Goal: Task Accomplishment & Management: Use online tool/utility

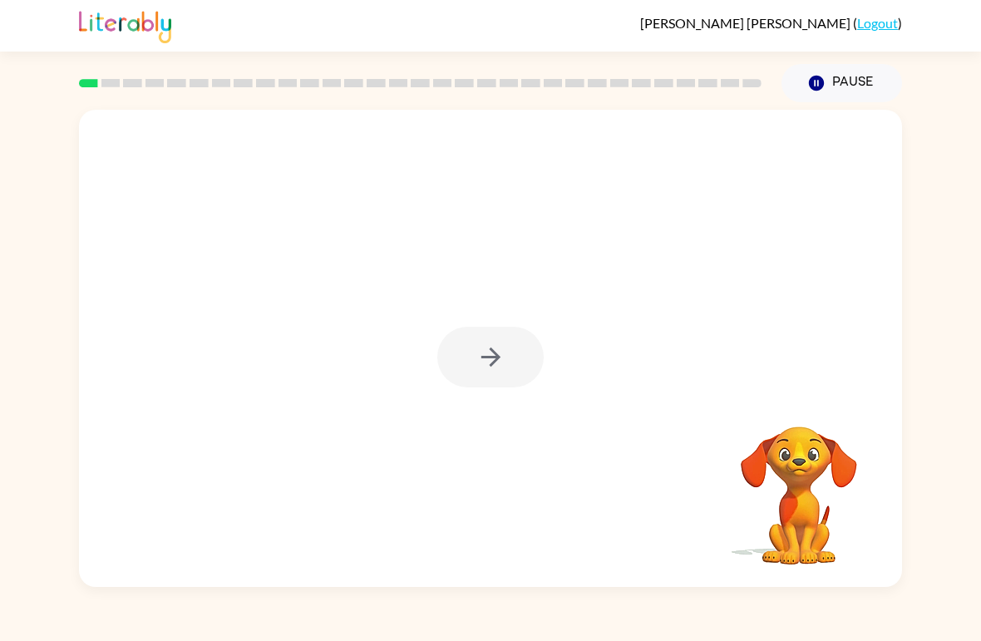
click at [460, 361] on div at bounding box center [490, 357] width 106 height 61
click at [460, 360] on div at bounding box center [490, 357] width 106 height 61
click at [468, 361] on div at bounding box center [490, 357] width 106 height 61
click at [467, 356] on div at bounding box center [490, 357] width 106 height 61
click at [468, 355] on button "button" at bounding box center [490, 357] width 106 height 61
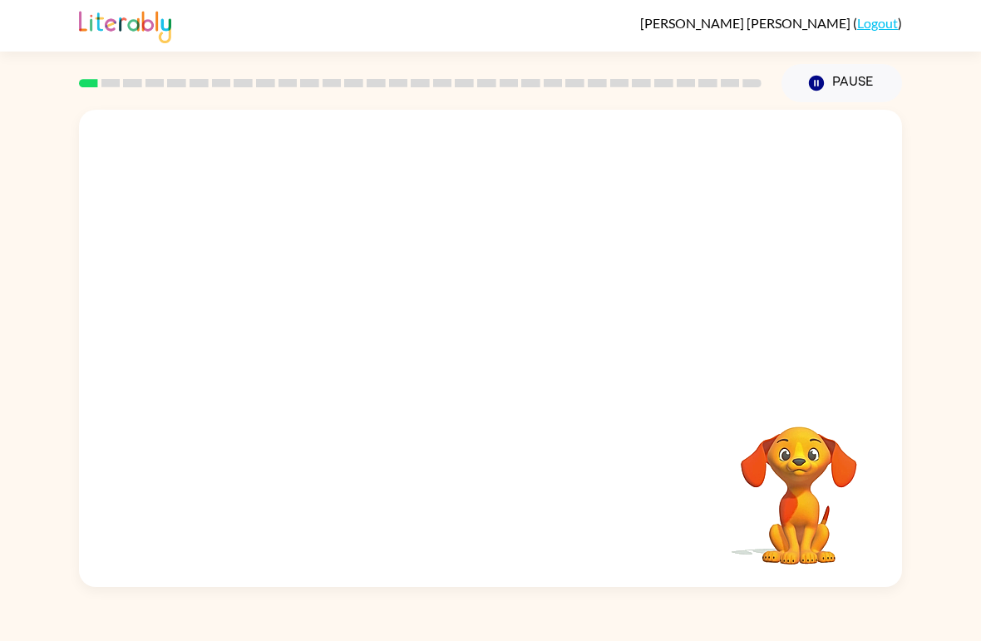
click at [473, 357] on div at bounding box center [490, 348] width 823 height 477
click at [253, 359] on div at bounding box center [490, 348] width 823 height 477
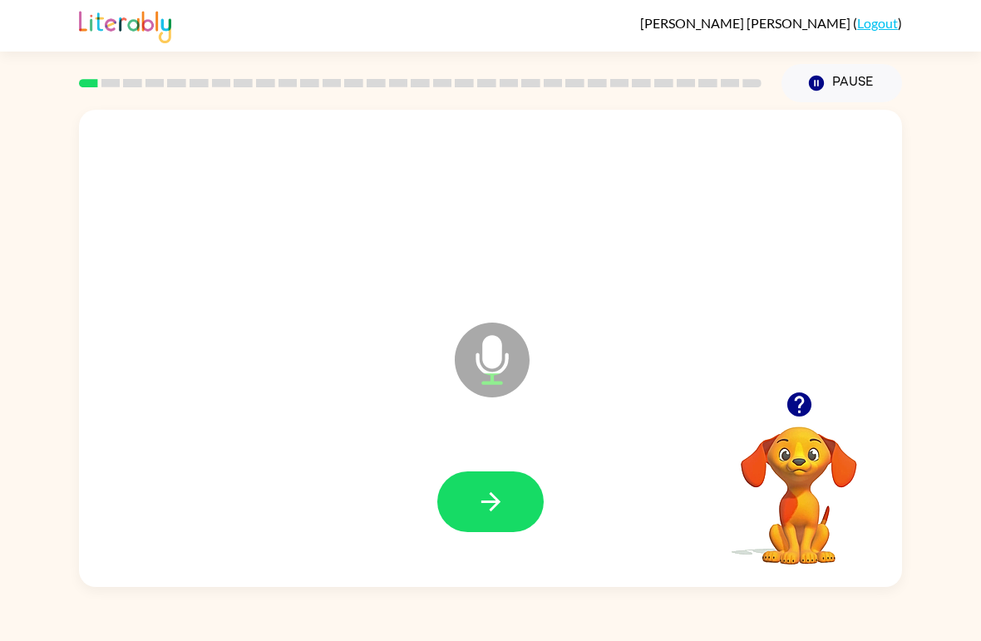
click at [471, 503] on button "button" at bounding box center [490, 501] width 106 height 61
click at [504, 503] on icon "button" at bounding box center [490, 501] width 29 height 29
click at [492, 495] on icon "button" at bounding box center [489, 501] width 19 height 19
click at [474, 490] on button "button" at bounding box center [490, 501] width 106 height 61
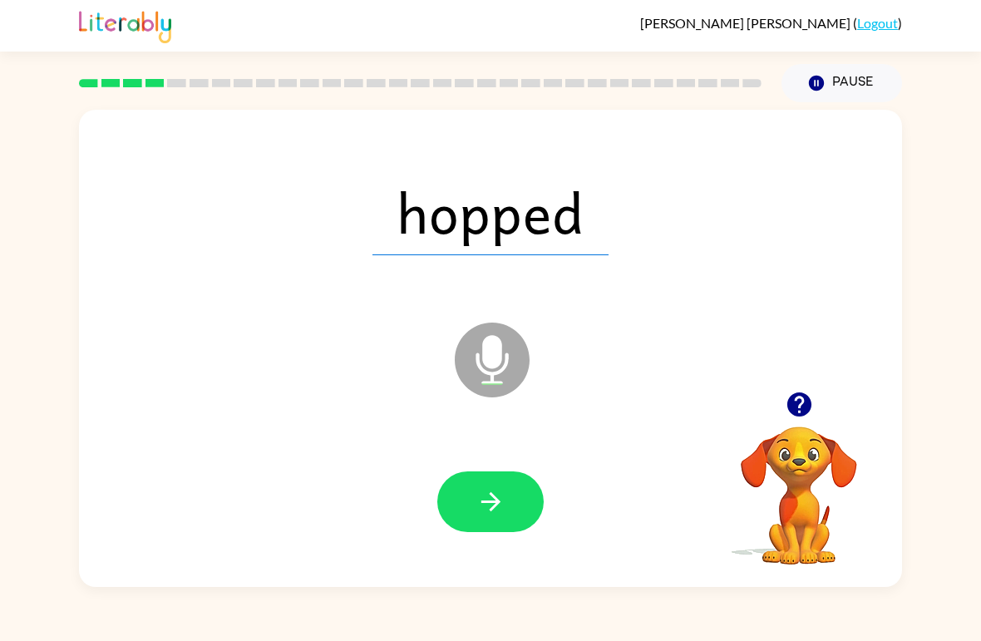
click at [497, 507] on icon "button" at bounding box center [490, 501] width 29 height 29
click at [485, 502] on icon "button" at bounding box center [489, 501] width 19 height 19
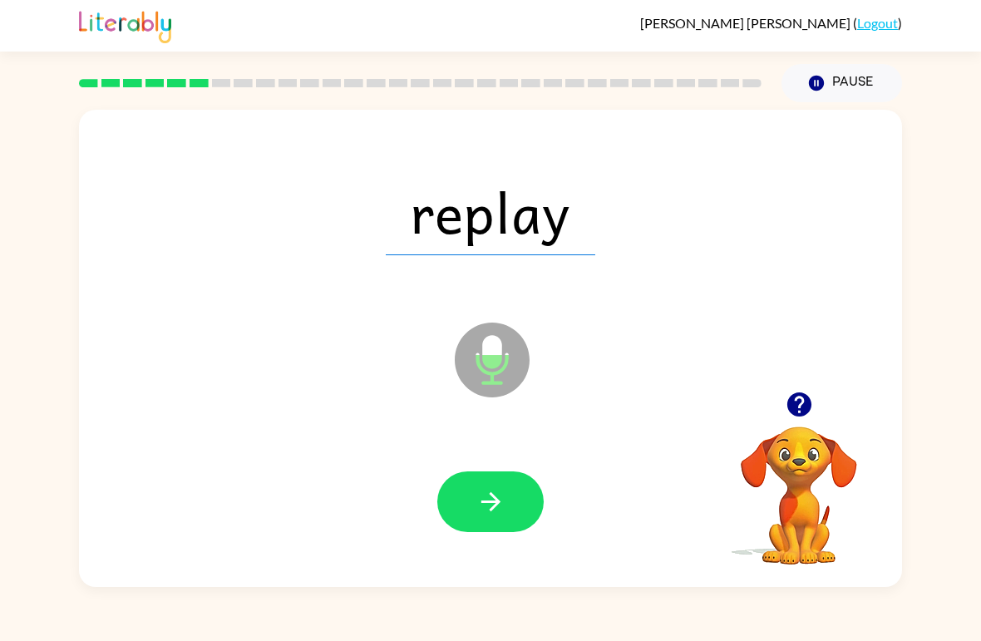
click at [485, 501] on icon "button" at bounding box center [490, 501] width 29 height 29
click at [506, 496] on button "button" at bounding box center [490, 501] width 106 height 61
click at [502, 483] on button "button" at bounding box center [490, 501] width 106 height 61
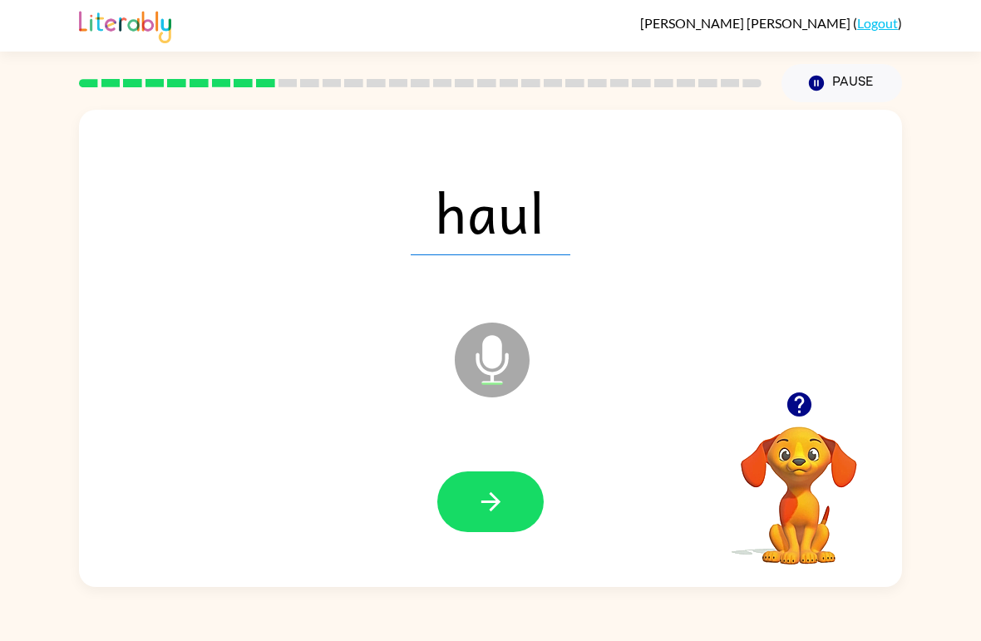
click at [469, 500] on button "button" at bounding box center [490, 501] width 106 height 61
click at [487, 518] on button "button" at bounding box center [490, 501] width 106 height 61
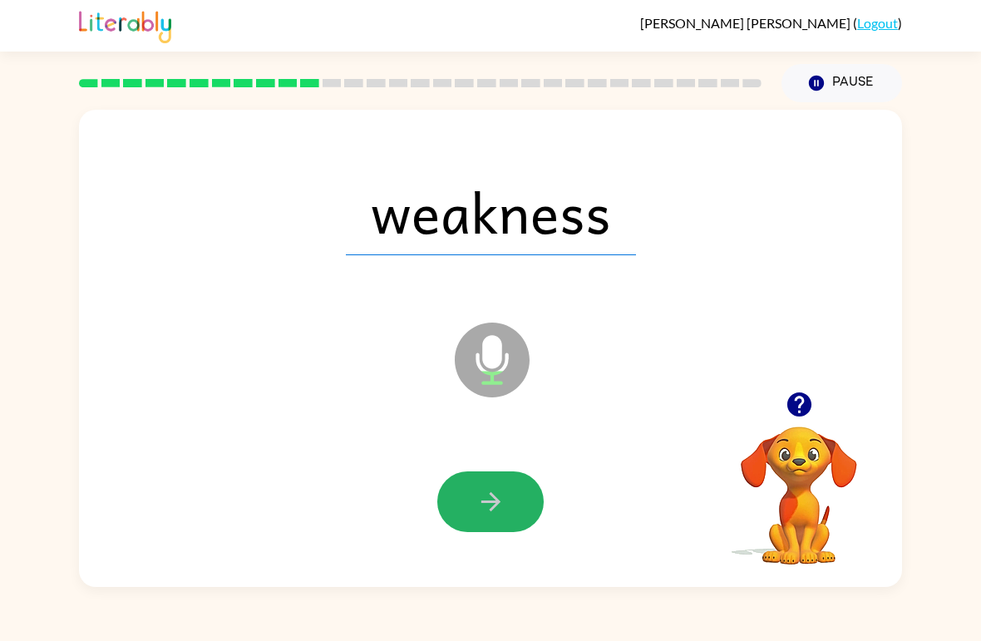
click at [491, 496] on icon "button" at bounding box center [489, 501] width 19 height 19
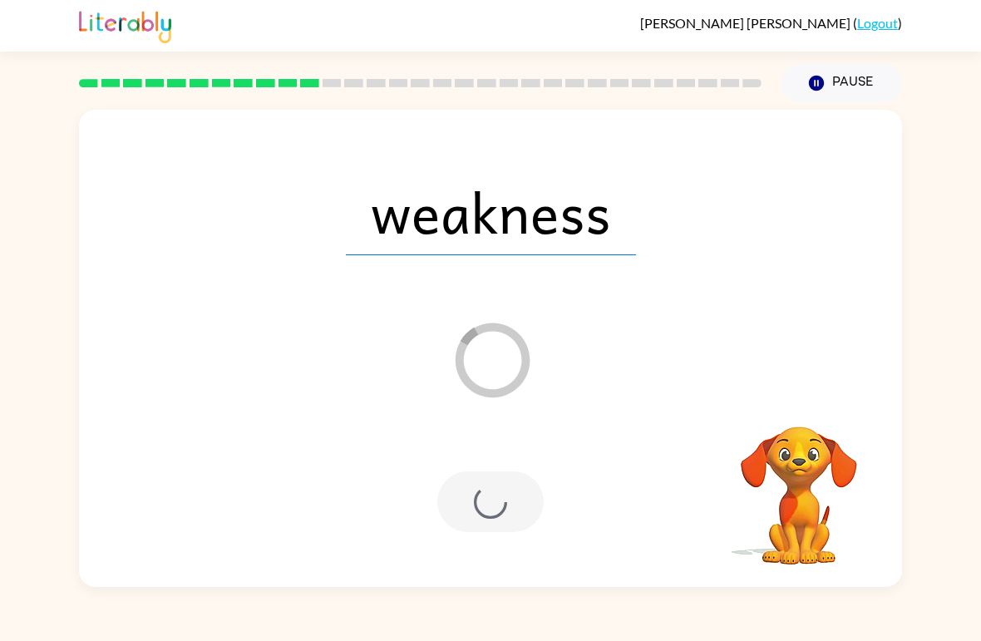
click at [495, 511] on div at bounding box center [490, 501] width 106 height 61
click at [506, 510] on div at bounding box center [490, 501] width 106 height 61
click at [489, 505] on div at bounding box center [490, 501] width 106 height 61
click at [495, 514] on div at bounding box center [490, 501] width 106 height 61
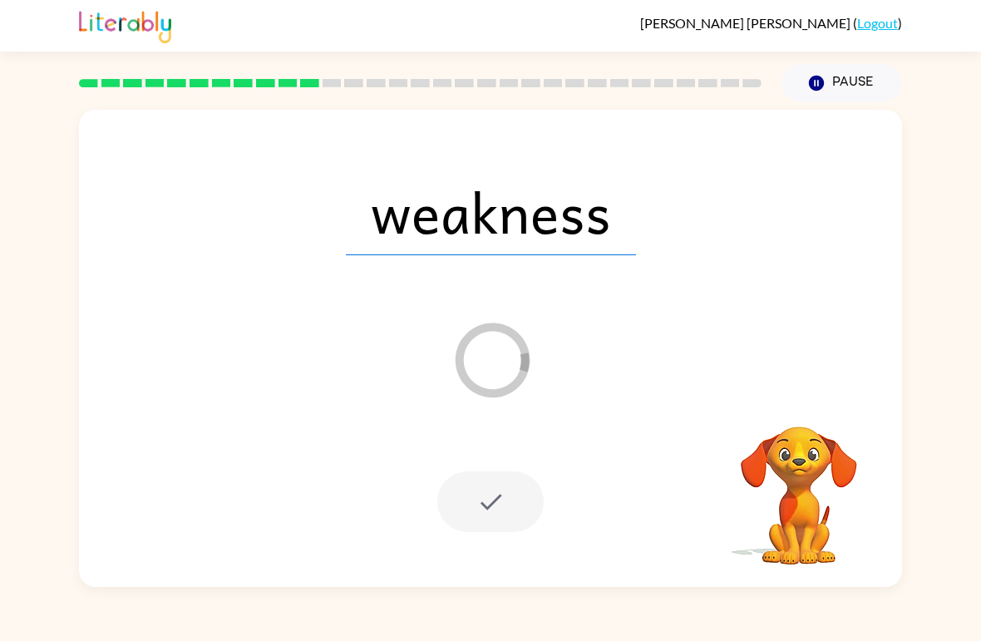
click at [844, 87] on button "Pause Pause" at bounding box center [841, 83] width 121 height 38
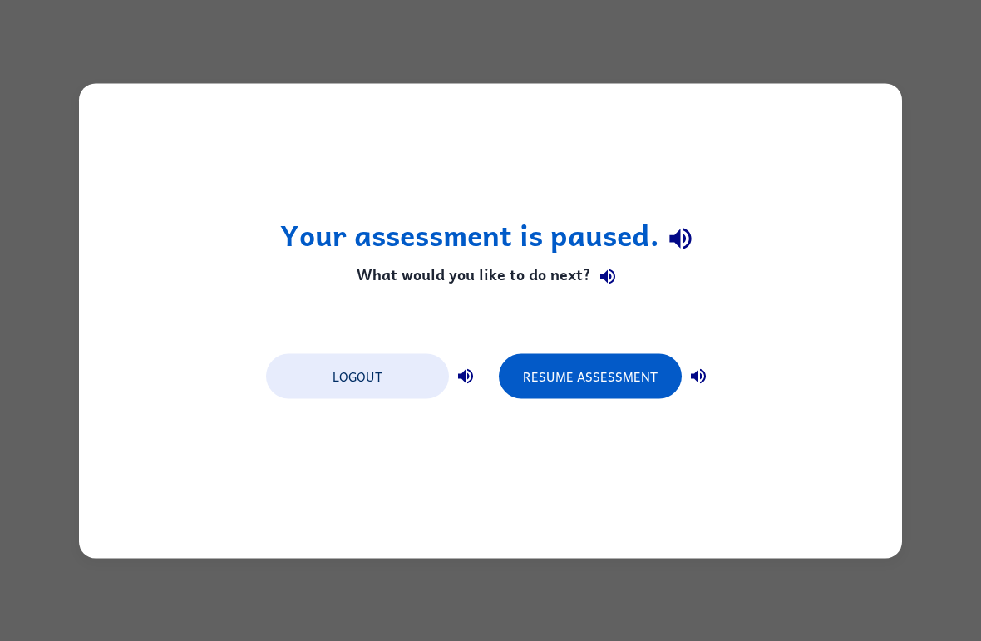
click at [573, 357] on button "Resume Assessment" at bounding box center [590, 375] width 183 height 45
click at [605, 374] on button "Resume Assessment" at bounding box center [590, 375] width 183 height 45
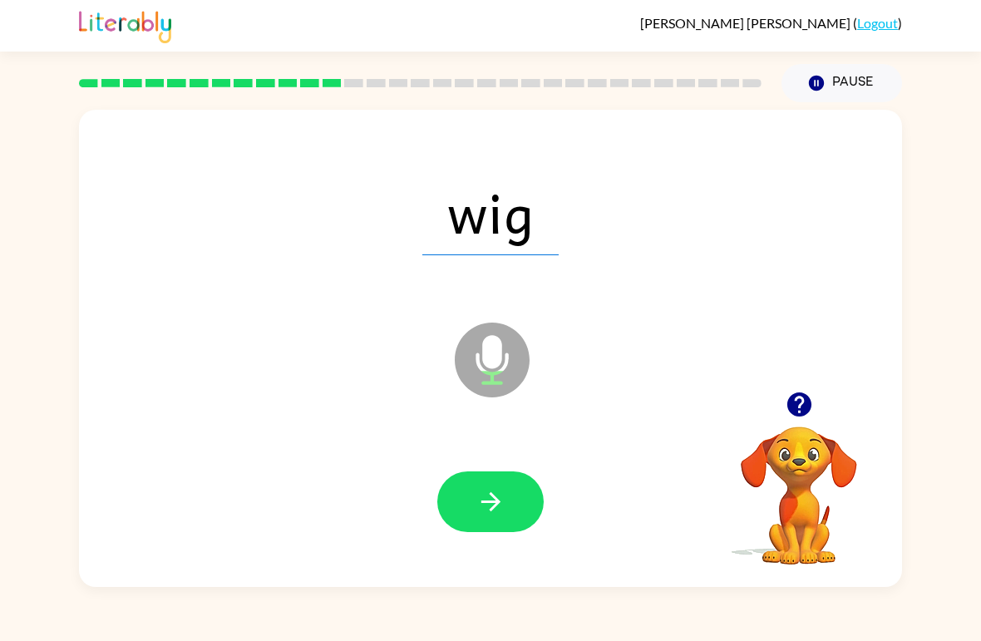
click at [486, 518] on button "button" at bounding box center [490, 501] width 106 height 61
click at [472, 504] on button "button" at bounding box center [490, 501] width 106 height 61
click at [500, 489] on icon "button" at bounding box center [490, 501] width 29 height 29
click at [475, 485] on button "button" at bounding box center [490, 501] width 106 height 61
click at [497, 461] on div at bounding box center [491, 502] width 790 height 137
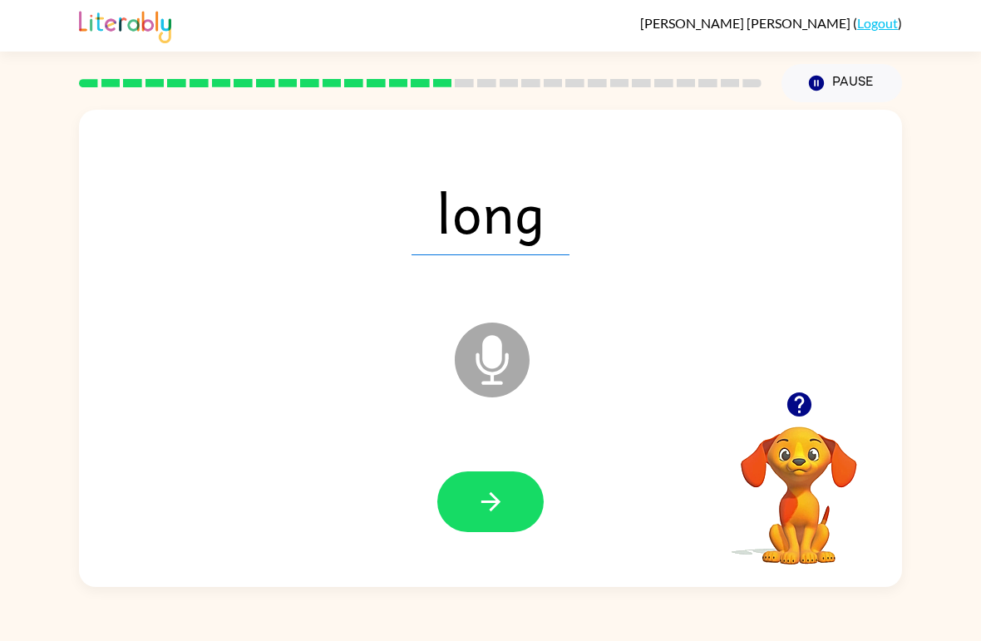
click at [470, 466] on div at bounding box center [491, 502] width 790 height 137
click at [493, 498] on icon "button" at bounding box center [489, 501] width 19 height 19
click at [495, 500] on icon "button" at bounding box center [489, 501] width 19 height 19
click at [495, 495] on icon "button" at bounding box center [490, 501] width 29 height 29
click at [479, 495] on icon "button" at bounding box center [490, 501] width 29 height 29
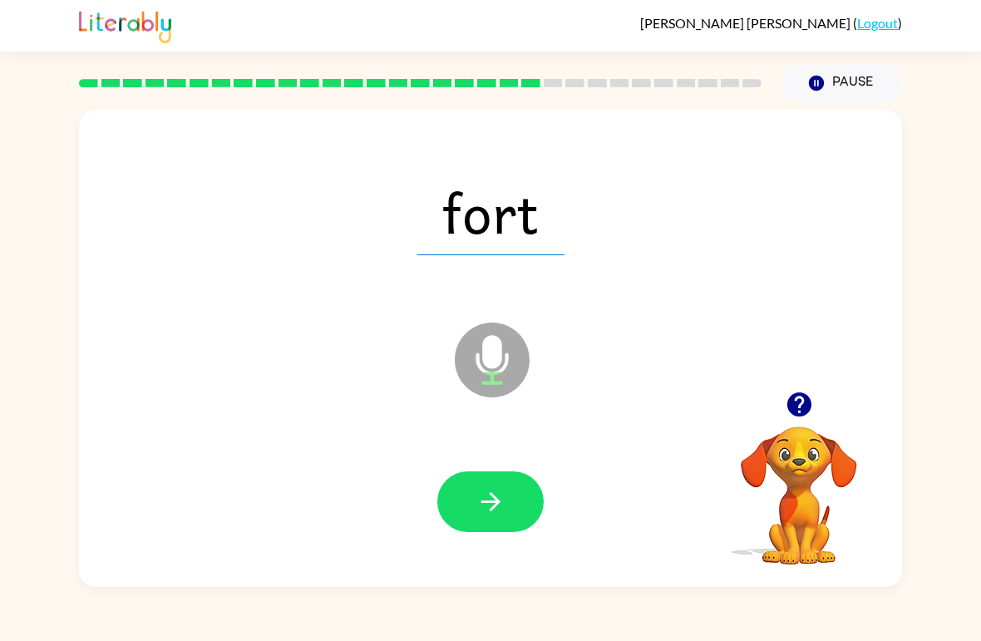
click at [506, 478] on button "button" at bounding box center [490, 501] width 106 height 61
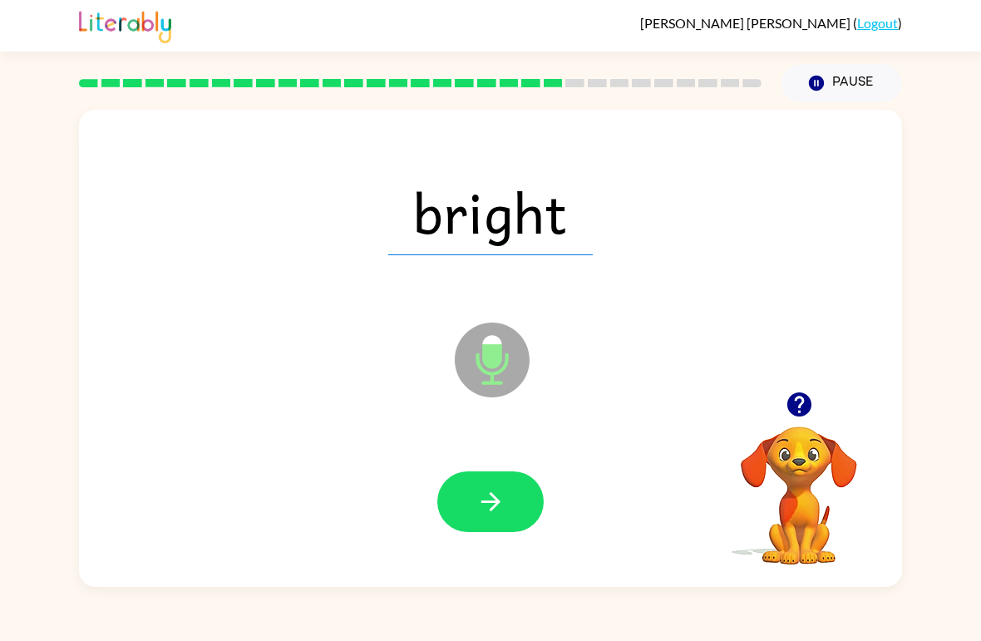
click at [483, 516] on icon "button" at bounding box center [490, 501] width 29 height 29
click at [464, 510] on button "button" at bounding box center [490, 501] width 106 height 61
click at [472, 510] on button "button" at bounding box center [490, 501] width 106 height 61
click at [492, 521] on button "button" at bounding box center [490, 501] width 106 height 61
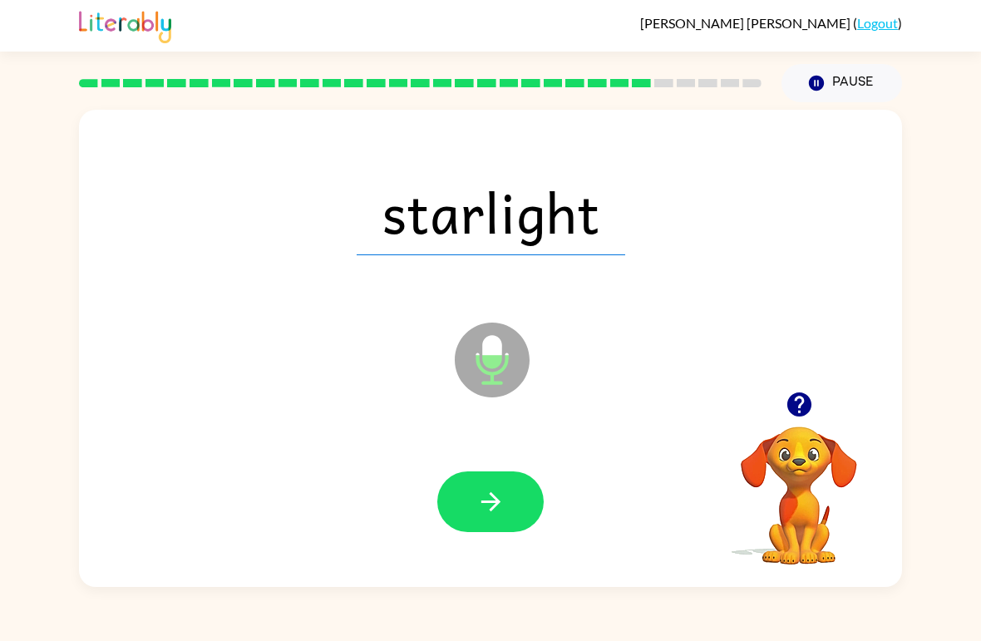
click at [490, 510] on icon "button" at bounding box center [489, 501] width 19 height 19
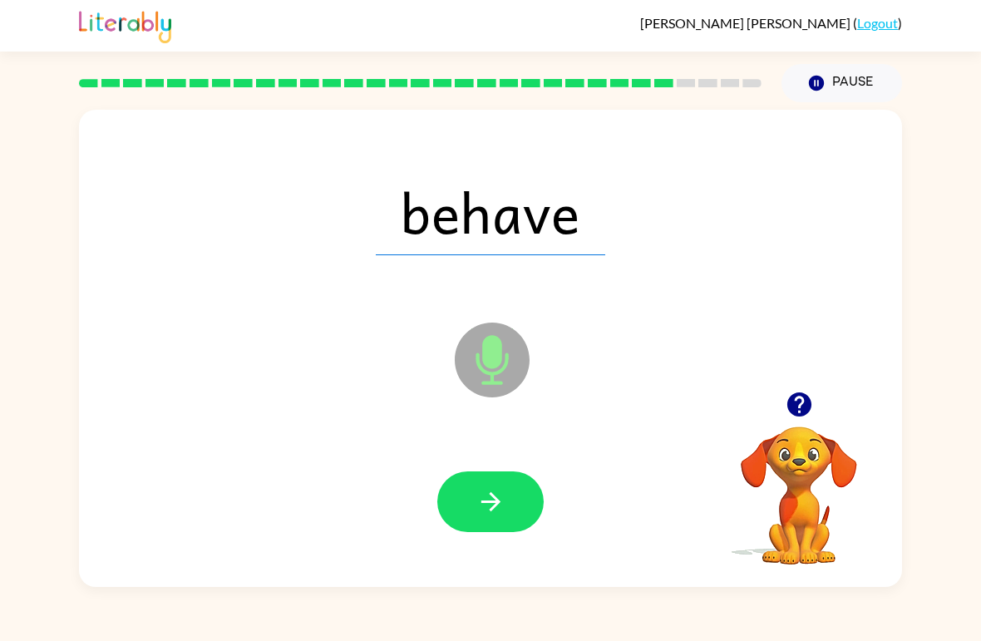
click at [490, 487] on button "button" at bounding box center [490, 501] width 106 height 61
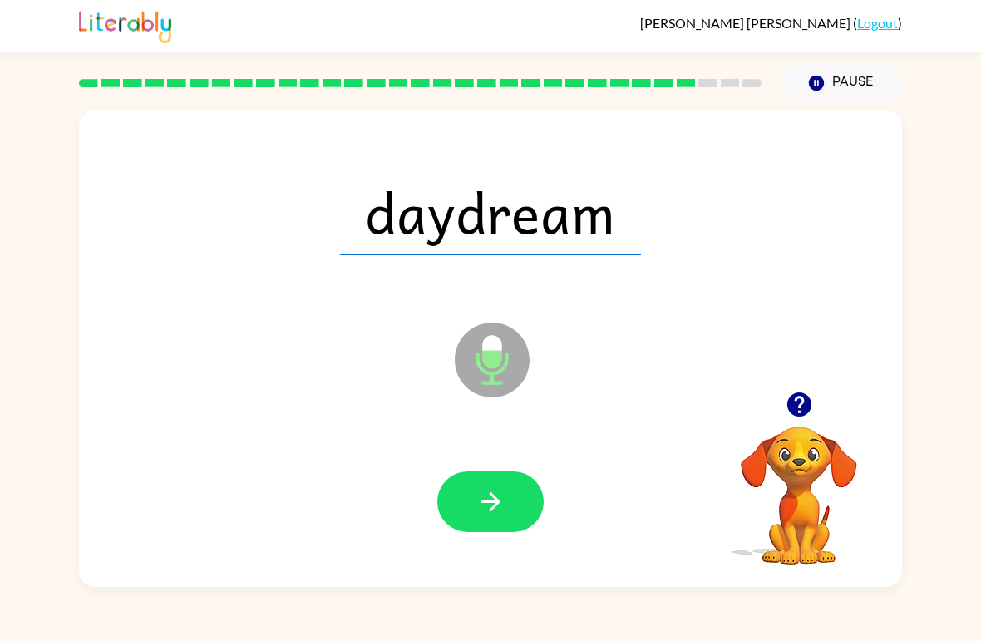
click at [491, 495] on icon "button" at bounding box center [489, 501] width 19 height 19
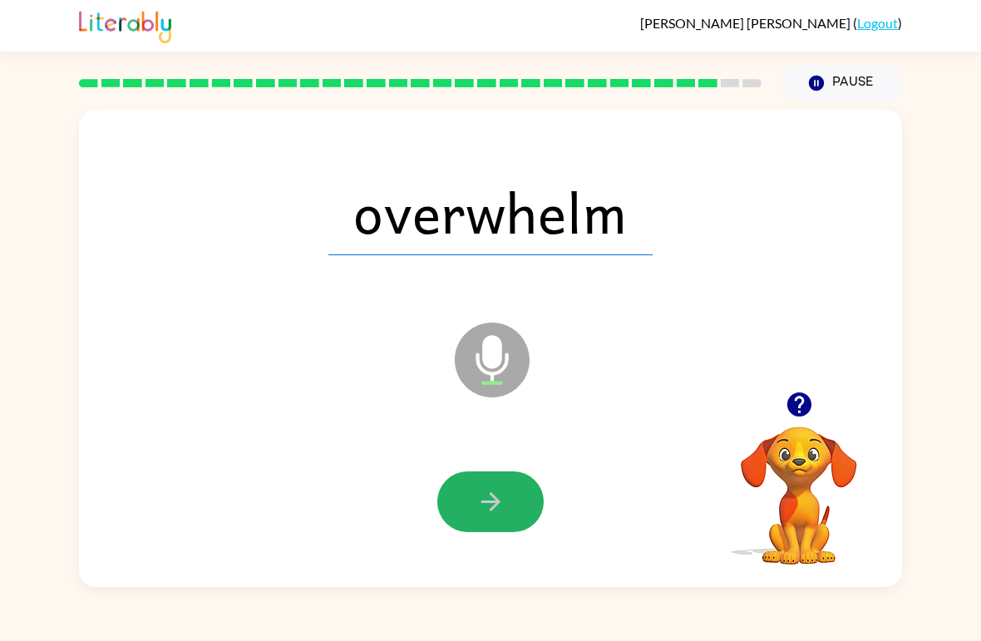
click at [479, 499] on icon "button" at bounding box center [490, 501] width 29 height 29
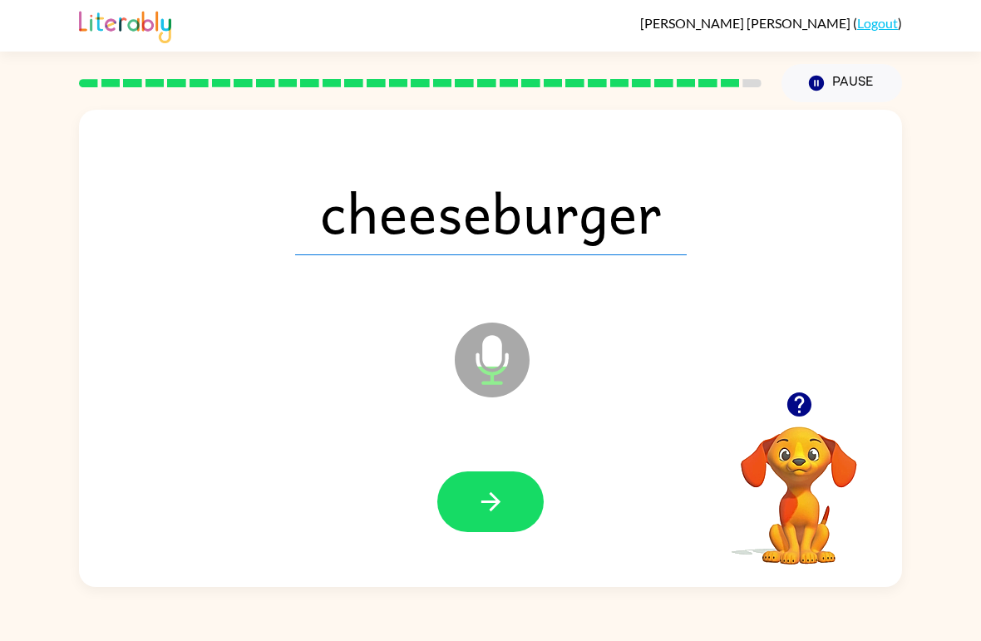
click at [484, 495] on icon "button" at bounding box center [490, 501] width 29 height 29
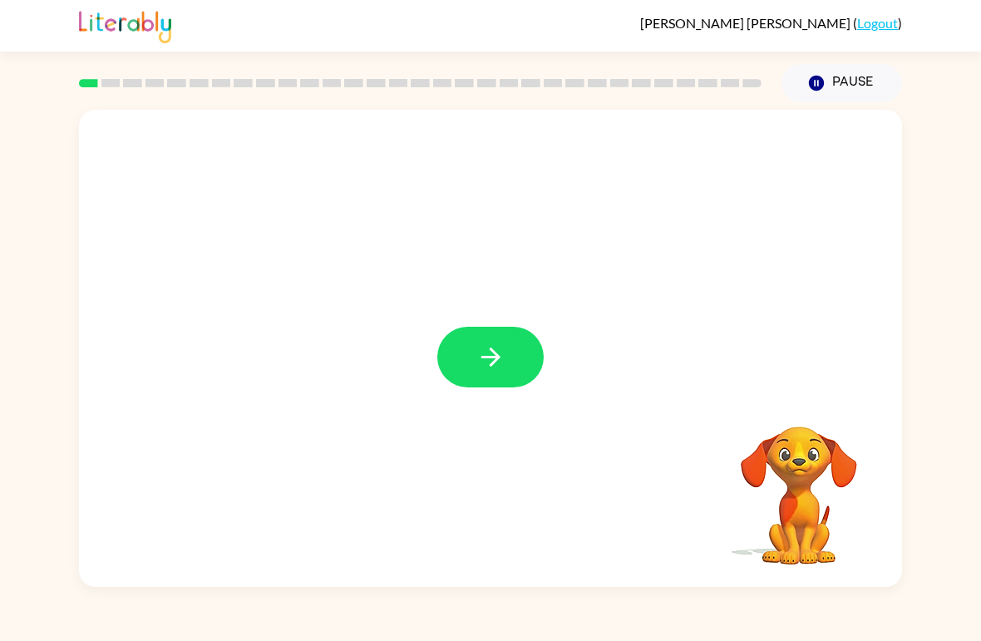
click at [519, 374] on button "button" at bounding box center [490, 357] width 106 height 61
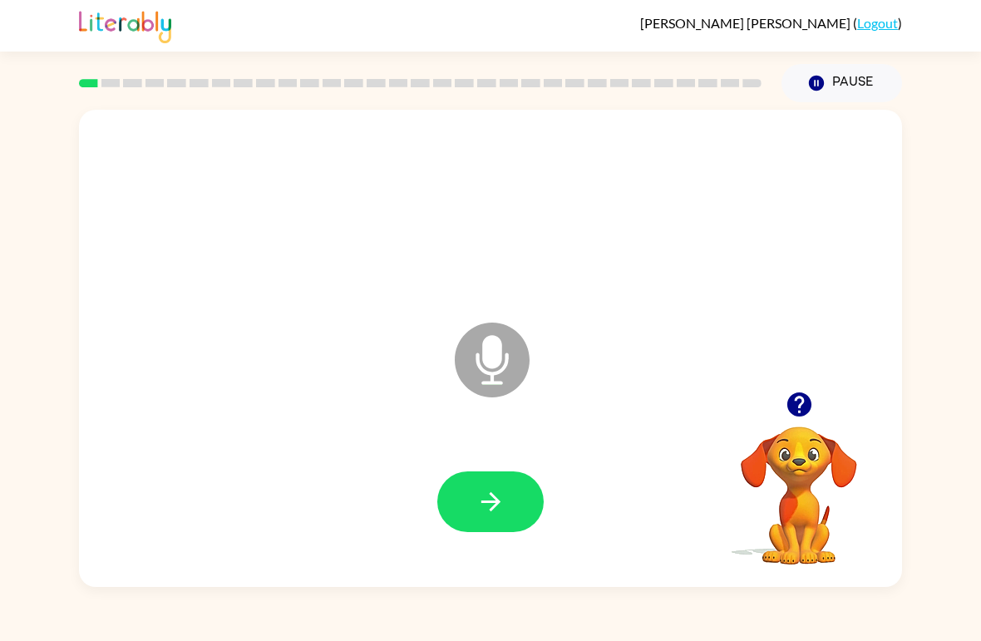
click at [531, 498] on button "button" at bounding box center [490, 501] width 106 height 61
click at [512, 490] on button "button" at bounding box center [490, 501] width 106 height 61
click at [520, 500] on button "button" at bounding box center [490, 501] width 106 height 61
click at [528, 504] on button "button" at bounding box center [490, 501] width 106 height 61
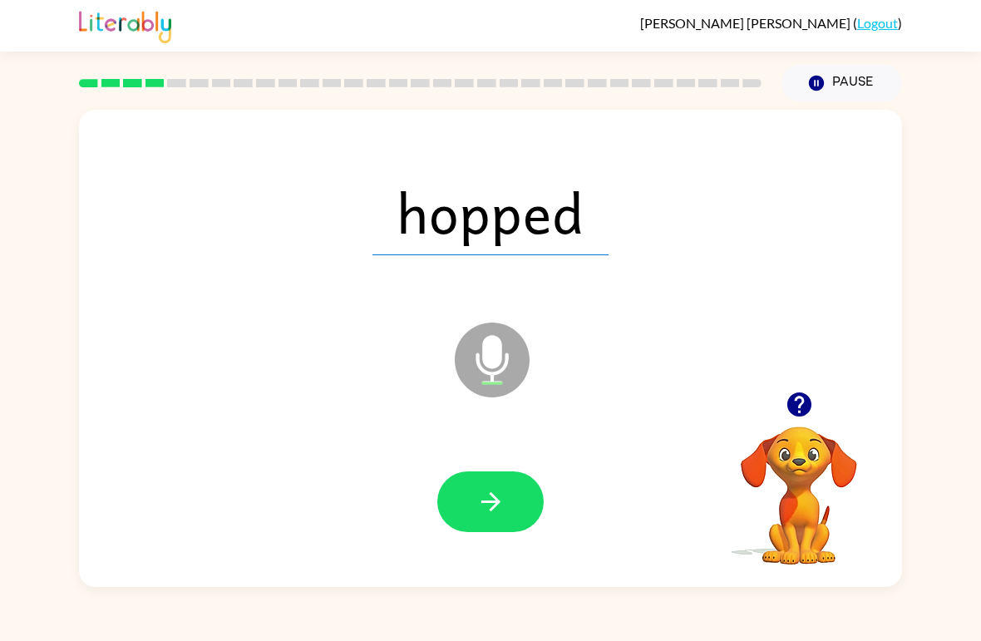
click at [495, 510] on icon "button" at bounding box center [490, 501] width 29 height 29
click at [504, 521] on button "button" at bounding box center [490, 501] width 106 height 61
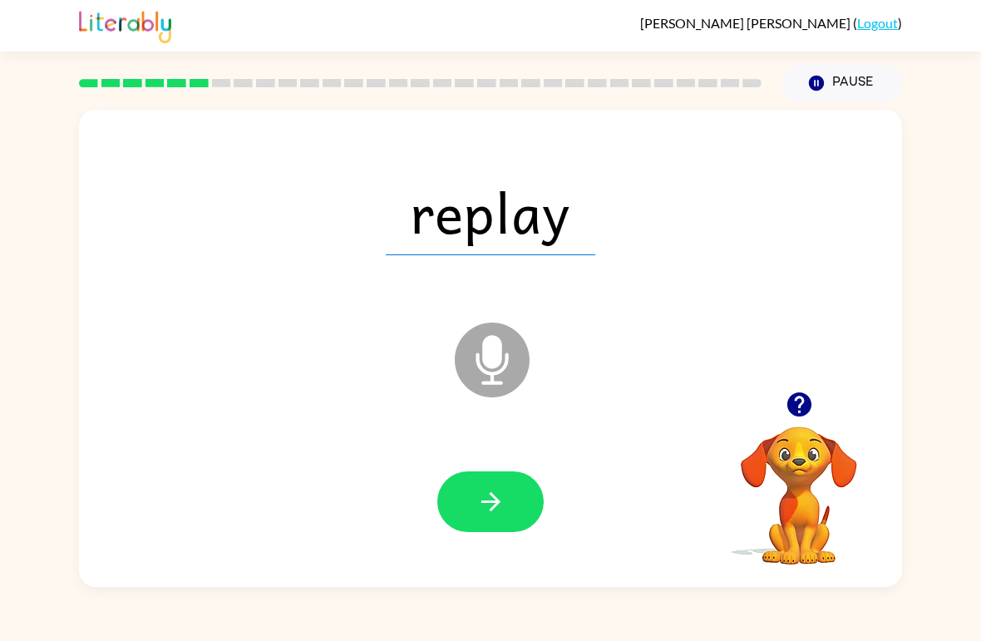
click at [516, 510] on button "button" at bounding box center [490, 501] width 106 height 61
click at [502, 527] on button "button" at bounding box center [490, 501] width 106 height 61
click at [509, 498] on button "button" at bounding box center [490, 501] width 106 height 61
click at [484, 514] on icon "button" at bounding box center [490, 501] width 29 height 29
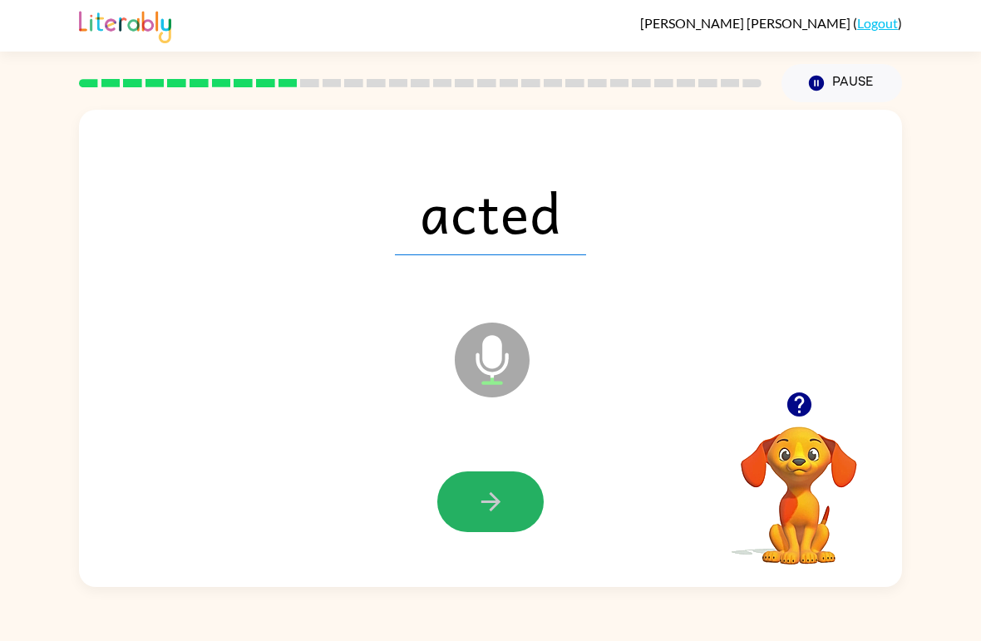
click at [516, 519] on button "button" at bounding box center [490, 501] width 106 height 61
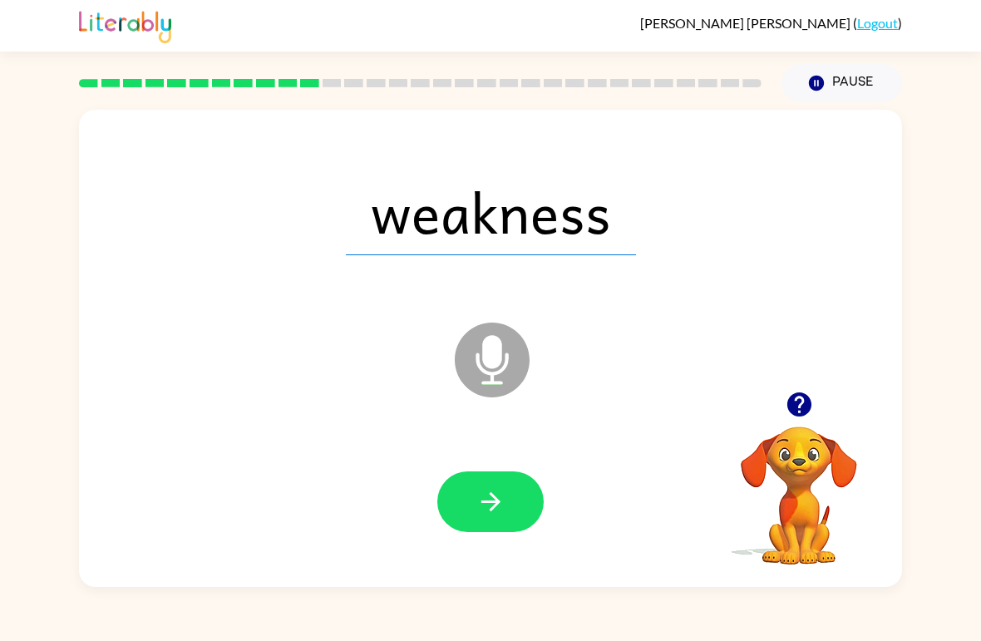
click at [512, 528] on button "button" at bounding box center [490, 501] width 106 height 61
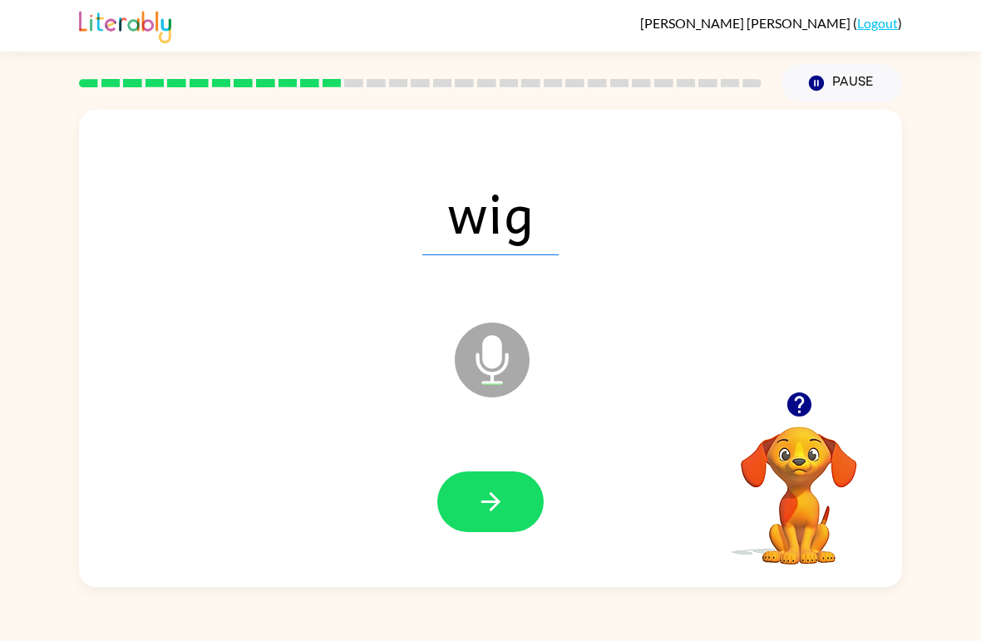
click at [504, 532] on button "button" at bounding box center [490, 501] width 106 height 61
click at [509, 522] on button "button" at bounding box center [490, 501] width 106 height 61
click at [515, 522] on button "button" at bounding box center [490, 501] width 106 height 61
click at [494, 524] on button "button" at bounding box center [490, 501] width 106 height 61
click at [517, 511] on button "button" at bounding box center [490, 501] width 106 height 61
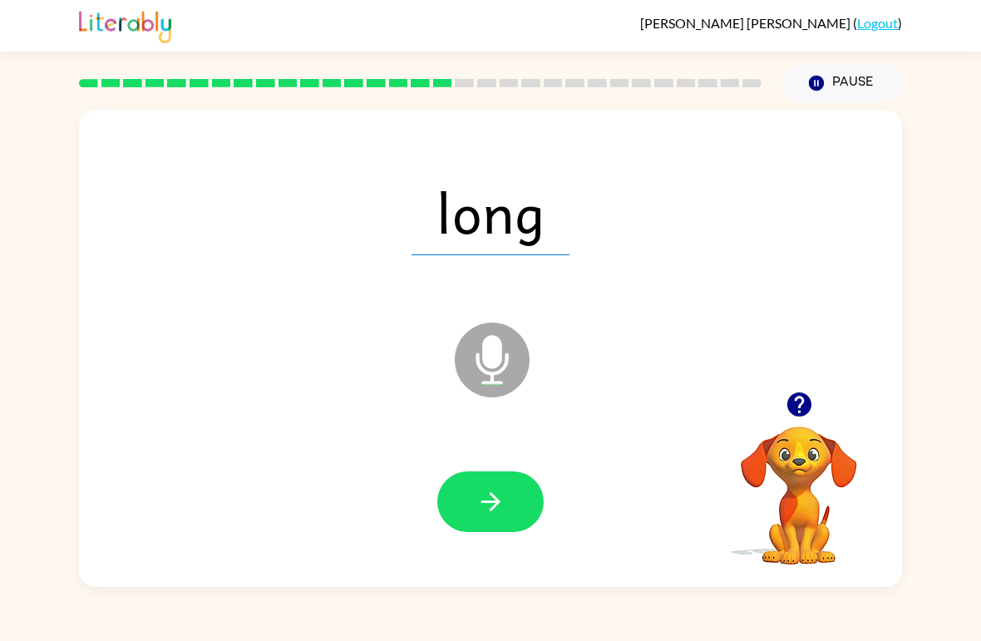
click at [506, 523] on button "button" at bounding box center [490, 501] width 106 height 61
click at [510, 507] on button "button" at bounding box center [490, 501] width 106 height 61
click at [519, 519] on button "button" at bounding box center [490, 501] width 106 height 61
click at [532, 510] on button "button" at bounding box center [490, 501] width 106 height 61
click at [506, 506] on button "button" at bounding box center [490, 501] width 106 height 61
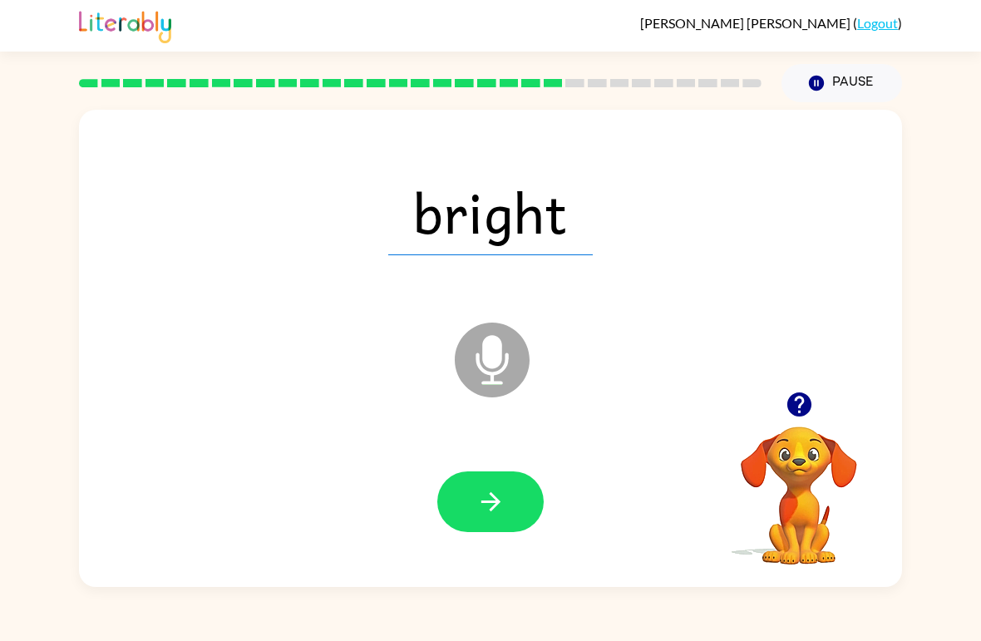
click at [529, 505] on button "button" at bounding box center [490, 501] width 106 height 61
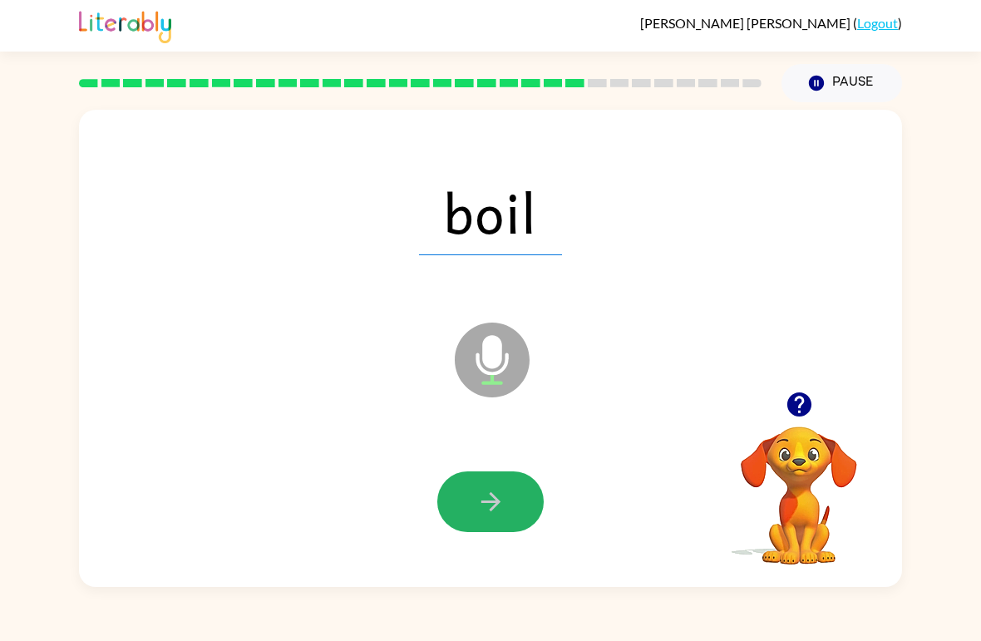
click at [528, 520] on button "button" at bounding box center [490, 501] width 106 height 61
click at [530, 514] on button "button" at bounding box center [490, 501] width 106 height 61
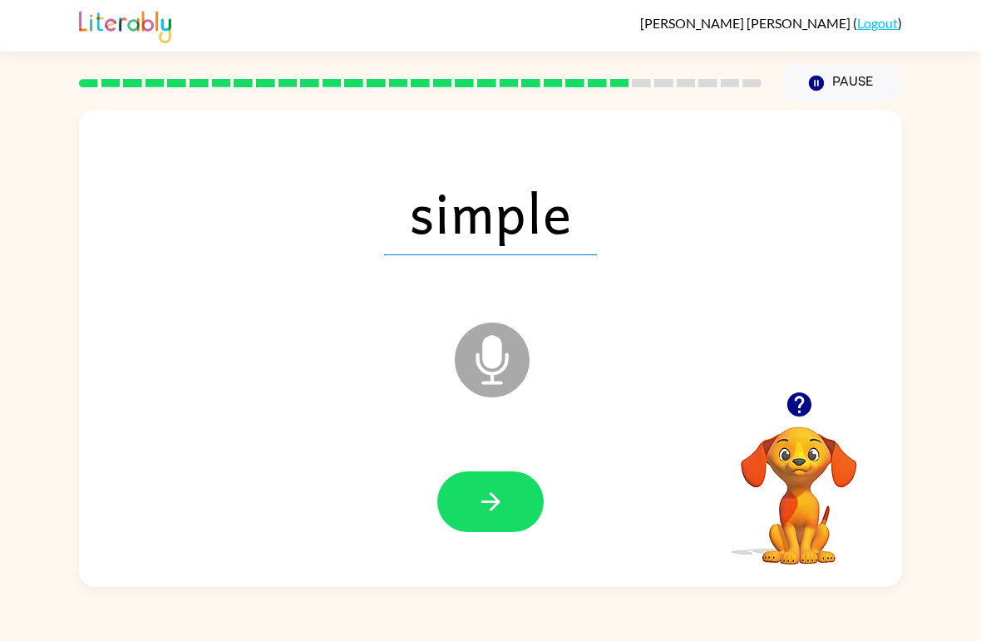
click at [523, 531] on button "button" at bounding box center [490, 501] width 106 height 61
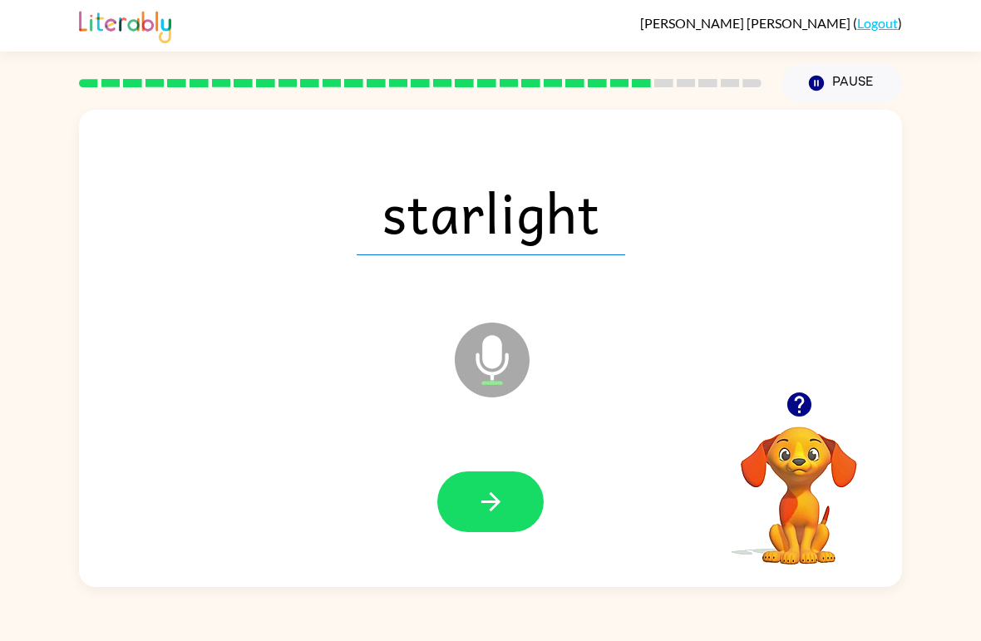
click at [510, 517] on button "button" at bounding box center [490, 501] width 106 height 61
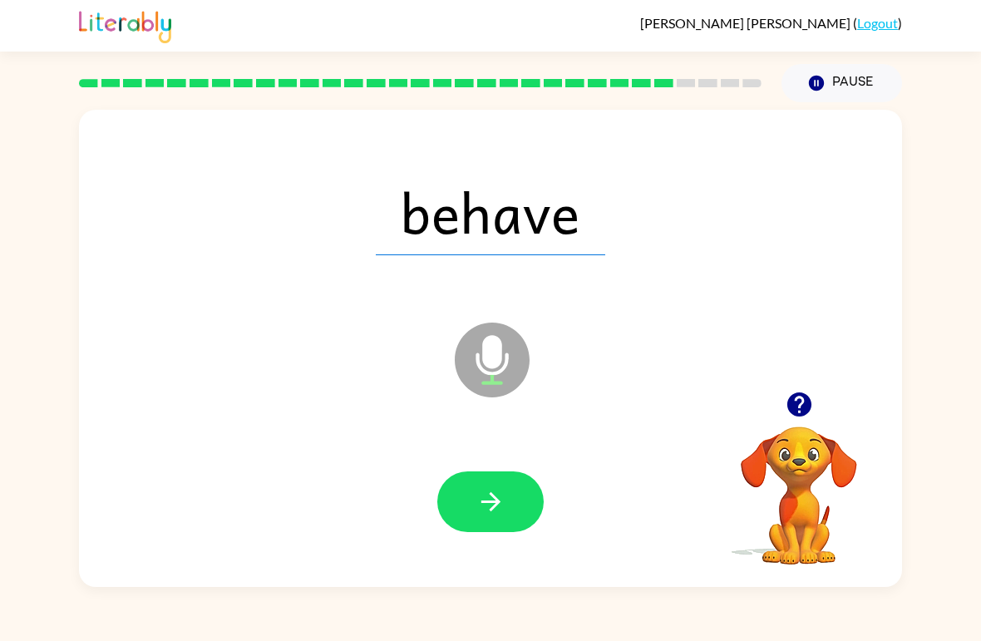
click at [500, 522] on button "button" at bounding box center [490, 501] width 106 height 61
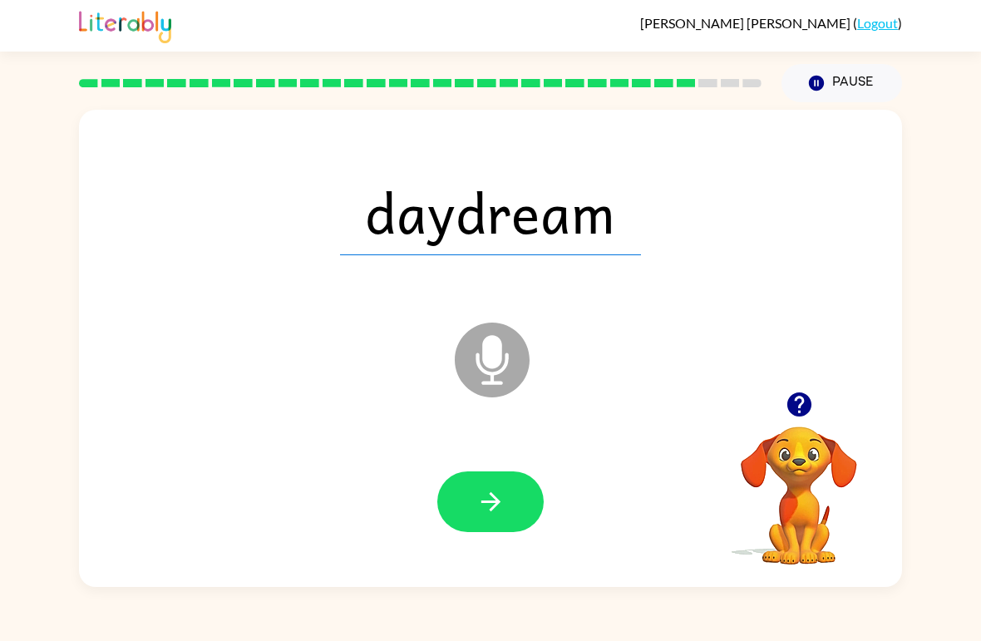
click at [509, 505] on button "button" at bounding box center [490, 501] width 106 height 61
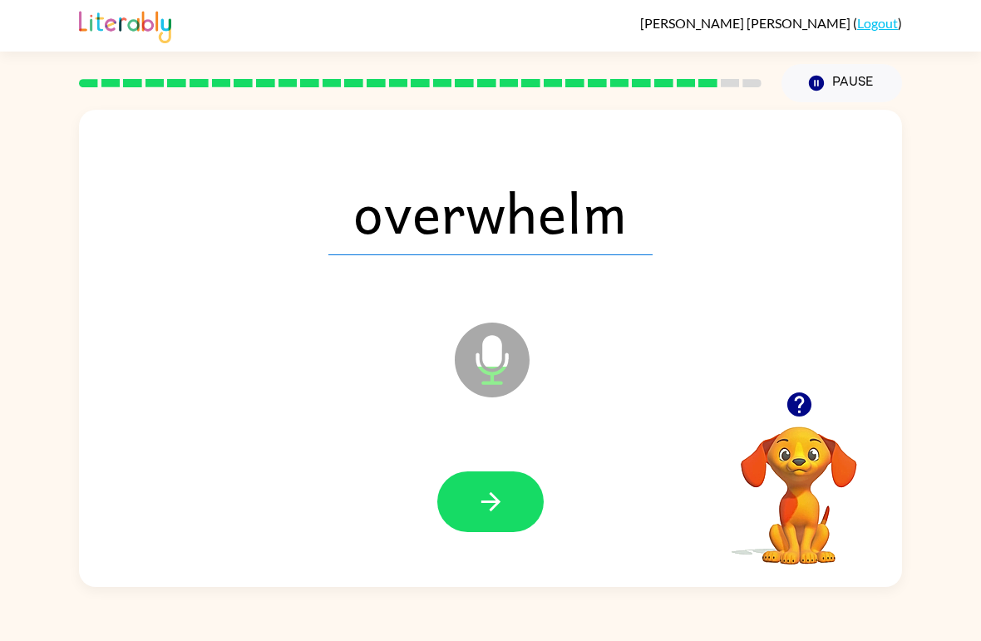
click at [516, 516] on button "button" at bounding box center [490, 501] width 106 height 61
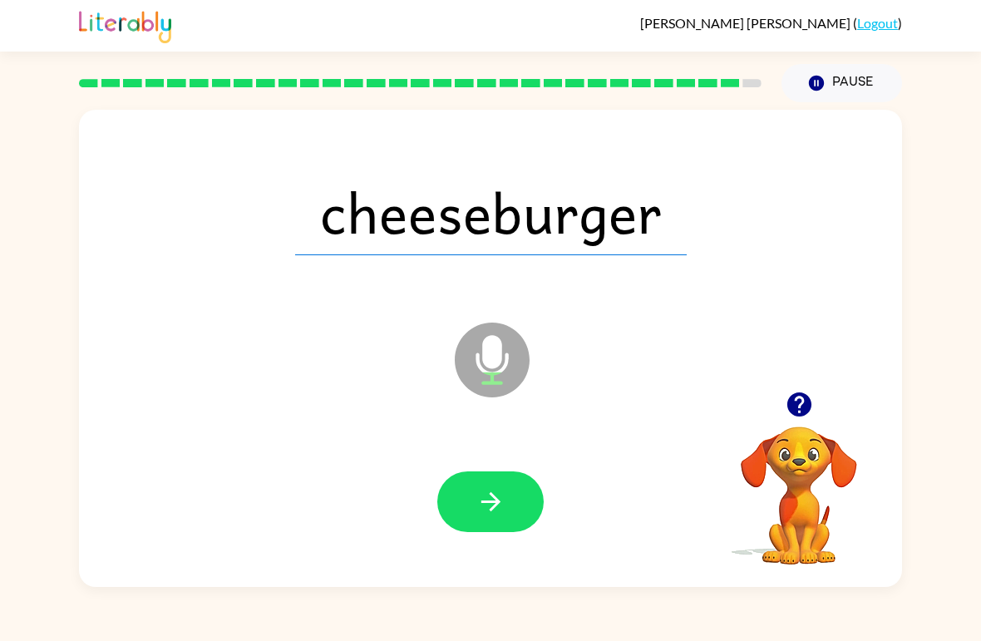
click at [529, 514] on button "button" at bounding box center [490, 501] width 106 height 61
